Goal: Go to known website: Access a specific website the user already knows

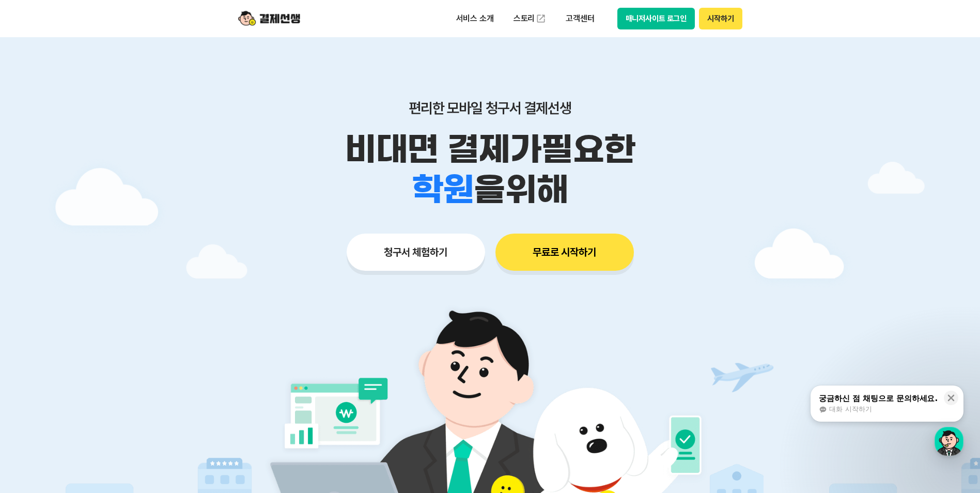
click at [665, 10] on button "매니저사이트 로그인" at bounding box center [656, 19] width 78 height 22
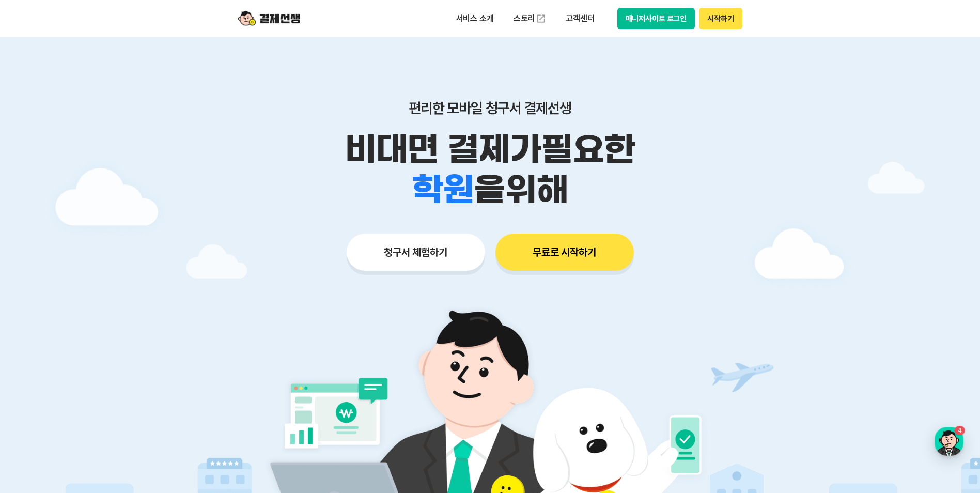
click at [651, 14] on button "매니저사이트 로그인" at bounding box center [656, 19] width 78 height 22
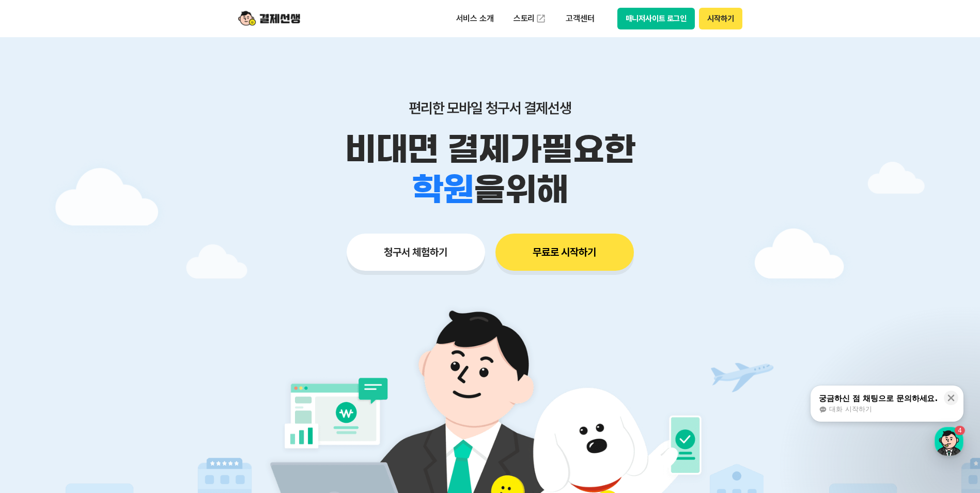
click at [646, 26] on button "매니저사이트 로그인" at bounding box center [656, 19] width 78 height 22
click at [643, 24] on button "매니저사이트 로그인" at bounding box center [656, 19] width 78 height 22
click at [672, 24] on button "매니저사이트 로그인" at bounding box center [656, 19] width 78 height 22
